Goal: Task Accomplishment & Management: Manage account settings

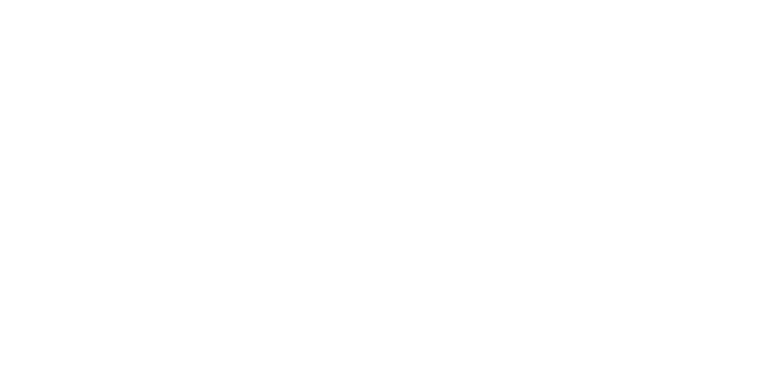
click at [160, 4] on html at bounding box center [385, 2] width 771 height 4
